Goal: Task Accomplishment & Management: Manage account settings

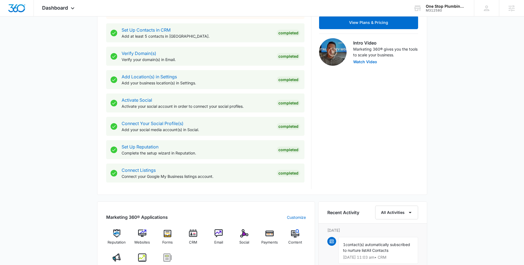
scroll to position [221, 0]
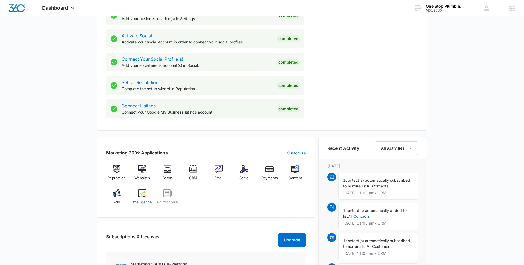
click at [139, 193] on img at bounding box center [142, 193] width 8 height 8
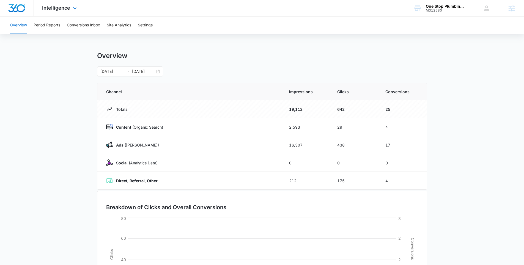
click at [56, 15] on div "Intelligence Apps Reputation Websites Forms CRM Email Social Payments POS Conte…" at bounding box center [60, 8] width 53 height 16
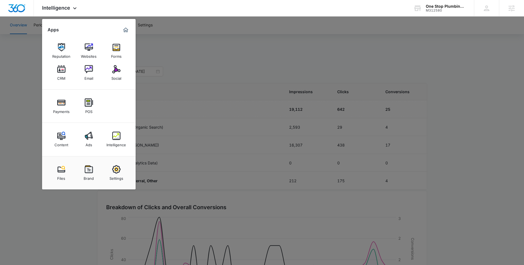
click at [306, 55] on div at bounding box center [262, 132] width 524 height 265
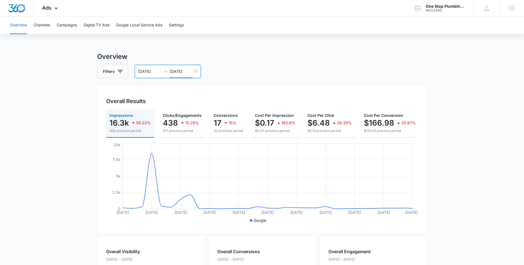
click at [180, 73] on input "08/20/2025" at bounding box center [181, 71] width 23 height 6
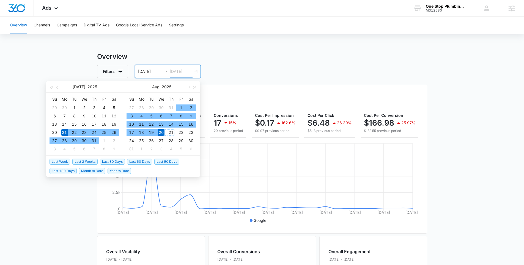
type input "08/20/2025"
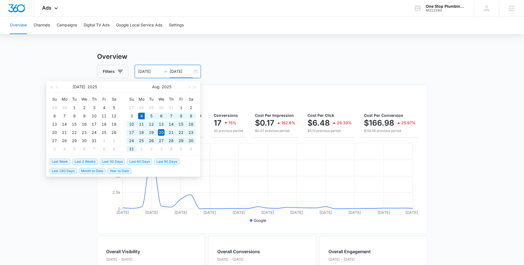
click at [115, 161] on span "Last 30 Days" at bounding box center [112, 162] width 25 height 6
type input "08/04/2025"
type input "09/03/2025"
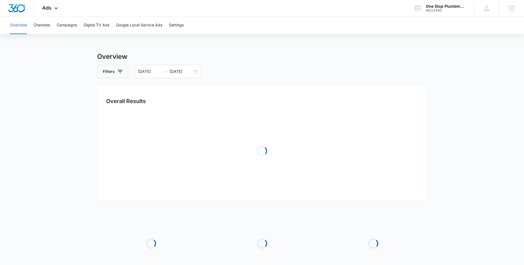
click at [248, 59] on h3 "Overview" at bounding box center [262, 57] width 330 height 10
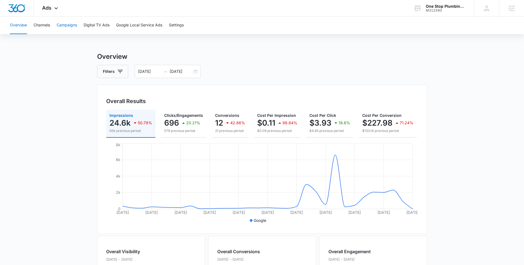
click at [73, 28] on button "Campaigns" at bounding box center [67, 26] width 20 height 18
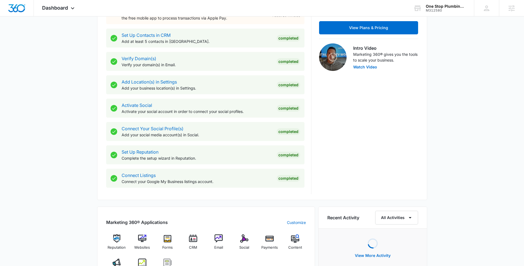
scroll to position [270, 0]
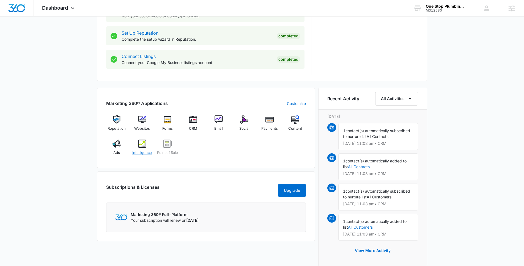
click at [144, 143] on img at bounding box center [142, 144] width 8 height 8
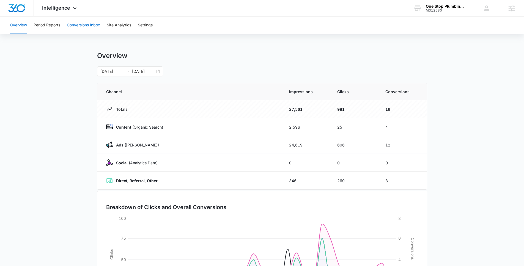
click at [75, 23] on button "Conversions Inbox" at bounding box center [83, 26] width 33 height 18
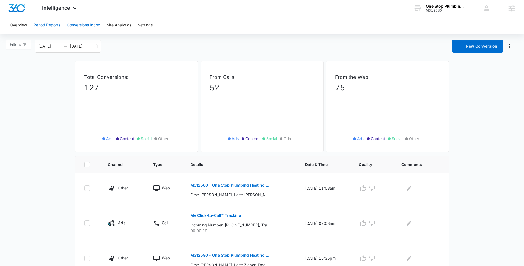
click at [52, 28] on button "Period Reports" at bounding box center [47, 26] width 27 height 18
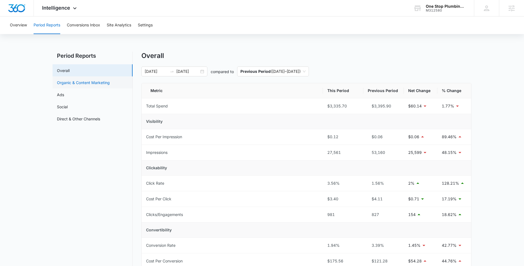
click at [71, 82] on link "Organic & Content Marketing" at bounding box center [83, 83] width 53 height 6
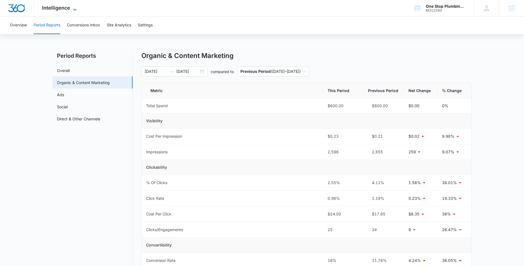
click at [76, 7] on icon at bounding box center [75, 9] width 7 height 7
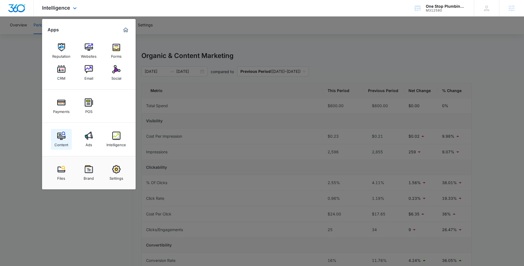
click at [65, 143] on div "Content" at bounding box center [61, 143] width 14 height 7
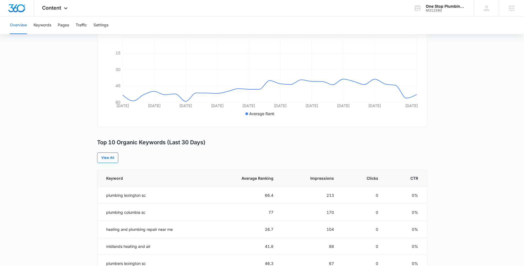
scroll to position [117, 0]
click at [62, 5] on div "Content Apps Reputation Websites Forms CRM Email Social Payments POS Content Ad…" at bounding box center [55, 8] width 43 height 16
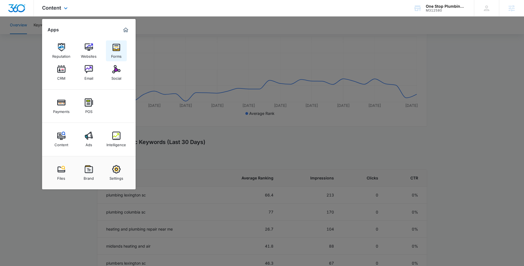
click at [118, 55] on div "Forms" at bounding box center [116, 54] width 10 height 7
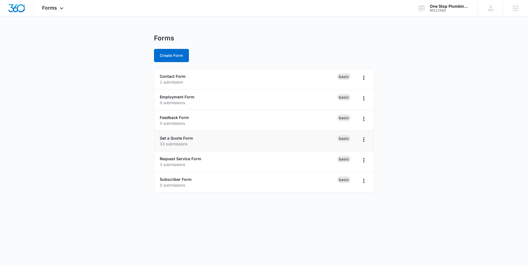
click at [176, 135] on li "Get a Quote Form 33 submissions Basic" at bounding box center [263, 141] width 219 height 21
click at [177, 139] on link "Get a Quote Form" at bounding box center [176, 138] width 33 height 5
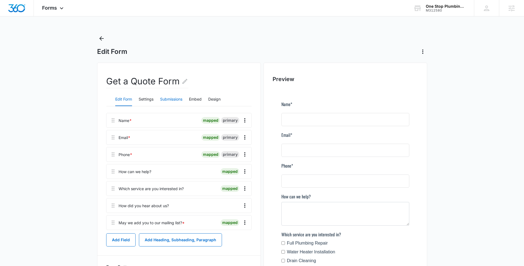
click at [170, 100] on button "Submissions" at bounding box center [171, 99] width 22 height 13
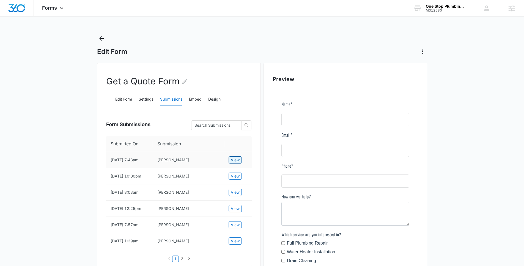
click at [234, 160] on span "View" at bounding box center [235, 160] width 9 height 6
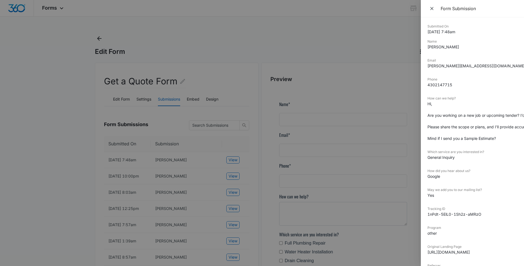
click at [482, 117] on dd "Hi, Are you working on a new job or upcoming tender? I’d be happy to help with …" at bounding box center [472, 121] width 90 height 40
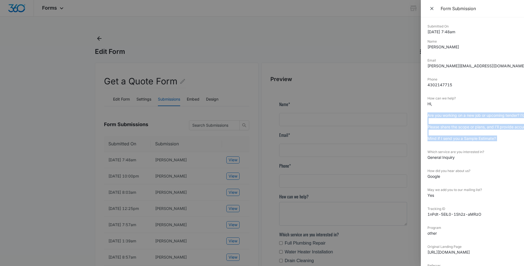
drag, startPoint x: 482, startPoint y: 120, endPoint x: 483, endPoint y: 136, distance: 16.8
click at [483, 136] on dd "Hi, Are you working on a new job or upcoming tender? I’d be happy to help with …" at bounding box center [472, 121] width 90 height 40
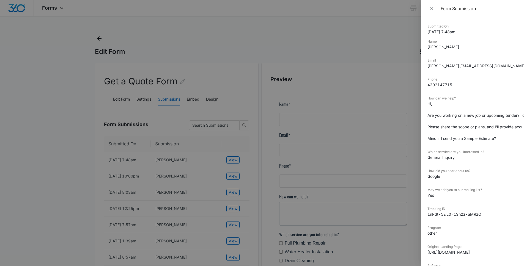
click at [246, 171] on div at bounding box center [262, 133] width 524 height 266
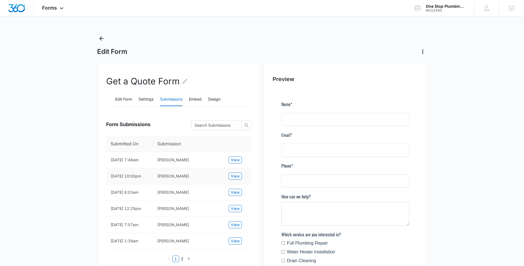
click at [234, 183] on td "View" at bounding box center [238, 176] width 28 height 16
click at [238, 175] on span "View" at bounding box center [235, 176] width 9 height 6
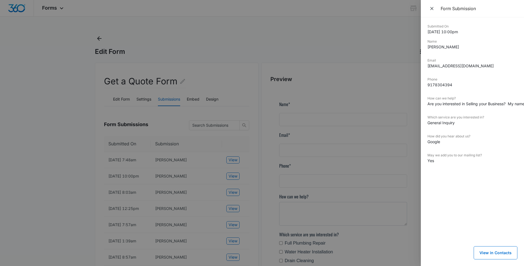
click at [437, 106] on dd "Are you interested in Selling your Business? My name is Tony and I am a Busines…" at bounding box center [472, 104] width 90 height 6
click at [438, 105] on dd "Are you interested in Selling your Business? My name is Tony and I am a Busines…" at bounding box center [472, 104] width 90 height 6
click at [318, 212] on div at bounding box center [262, 133] width 524 height 266
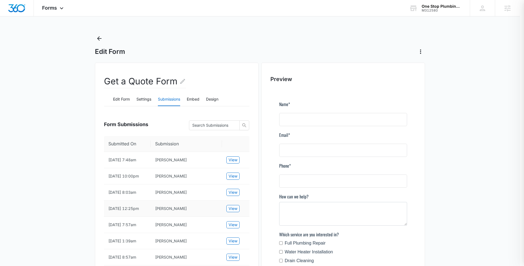
drag, startPoint x: 255, startPoint y: 215, endPoint x: 246, endPoint y: 215, distance: 8.8
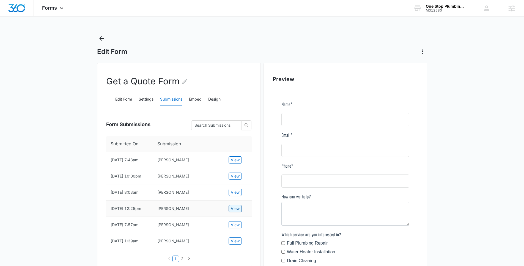
click at [241, 212] on button "View" at bounding box center [235, 208] width 13 height 7
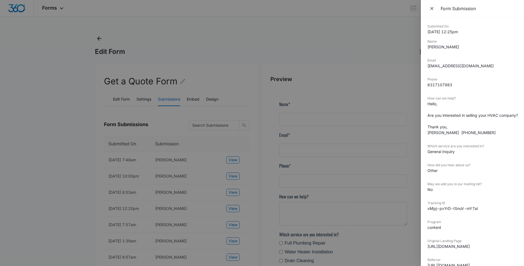
click at [496, 109] on dd "Hello, Are you interested in selling your HVAC company? Thank you, Clarisse Ken…" at bounding box center [472, 118] width 90 height 35
drag, startPoint x: 496, startPoint y: 109, endPoint x: 496, endPoint y: 128, distance: 18.7
click at [496, 128] on dd "Hello, Are you interested in selling your HVAC company? Thank you, Clarisse Ken…" at bounding box center [472, 118] width 90 height 35
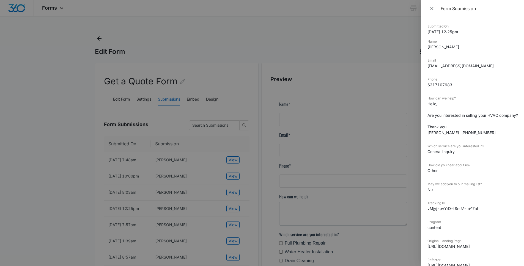
click at [81, 46] on div at bounding box center [262, 133] width 524 height 266
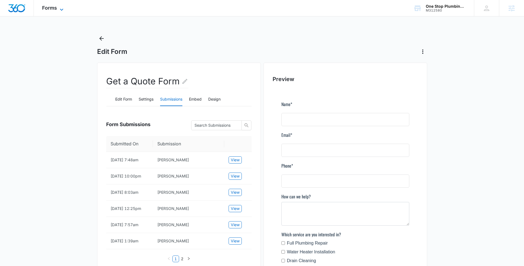
click at [60, 8] on icon at bounding box center [61, 9] width 7 height 7
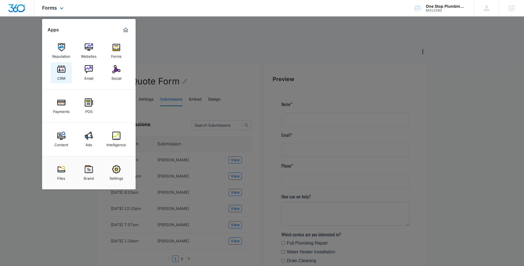
click at [62, 82] on link "CRM" at bounding box center [61, 72] width 21 height 21
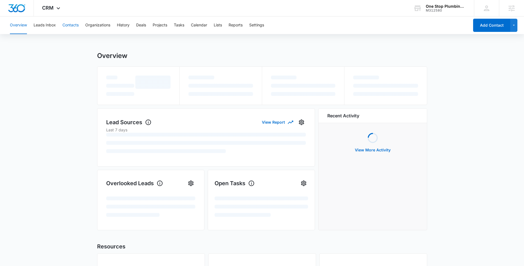
click at [69, 32] on button "Contacts" at bounding box center [70, 26] width 16 height 18
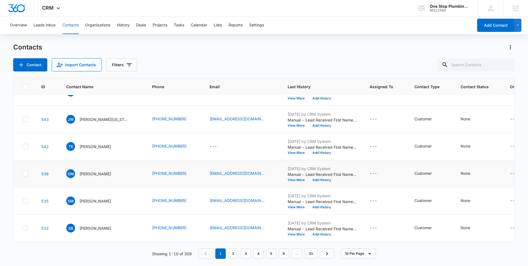
scroll to position [281, 0]
